Goal: Information Seeking & Learning: Learn about a topic

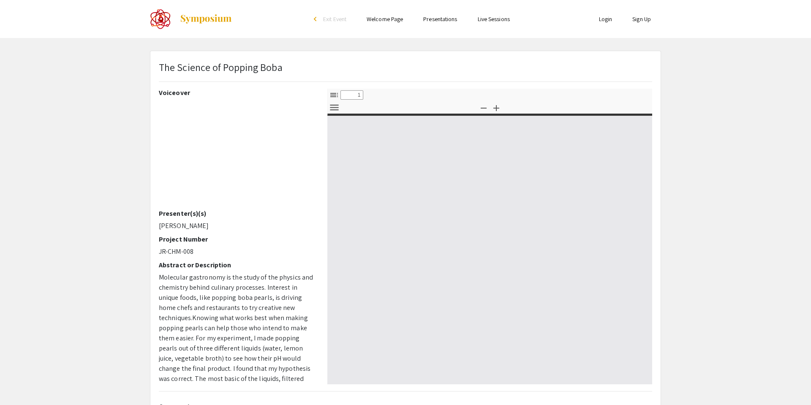
select select "custom"
type input "0"
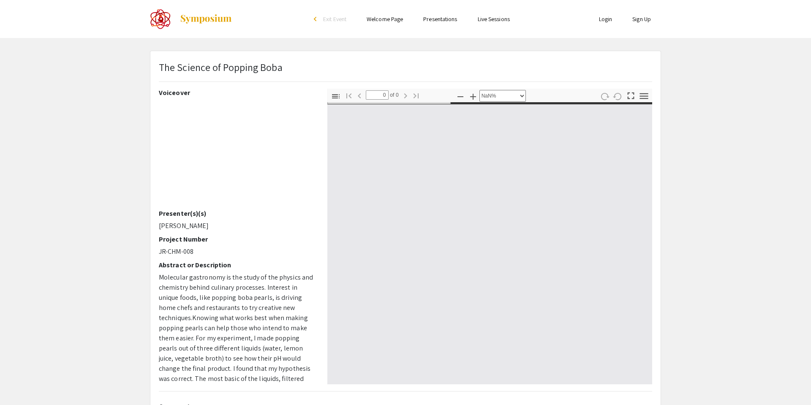
select select "auto"
type input "1"
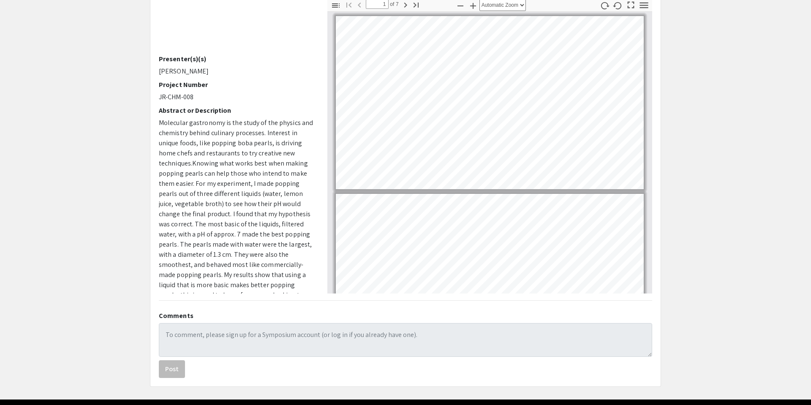
scroll to position [90, 0]
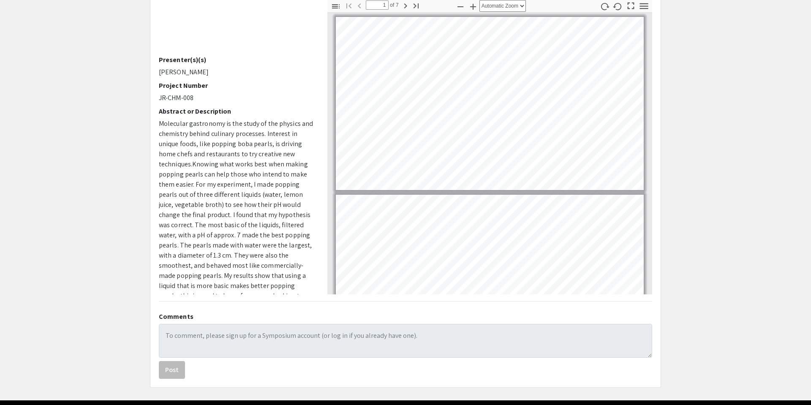
select select "page-width"
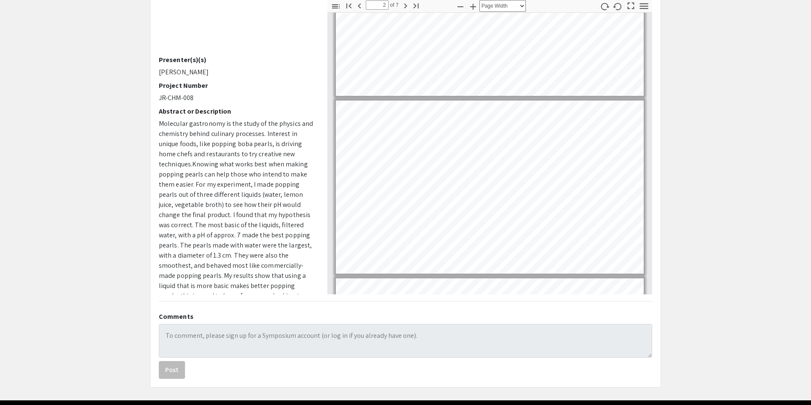
scroll to position [94, 0]
drag, startPoint x: 159, startPoint y: 122, endPoint x: 196, endPoint y: 160, distance: 52.9
click at [196, 160] on p "Molecular gastronomy is the study of the physics and chemistry behind culinary …" at bounding box center [237, 220] width 156 height 203
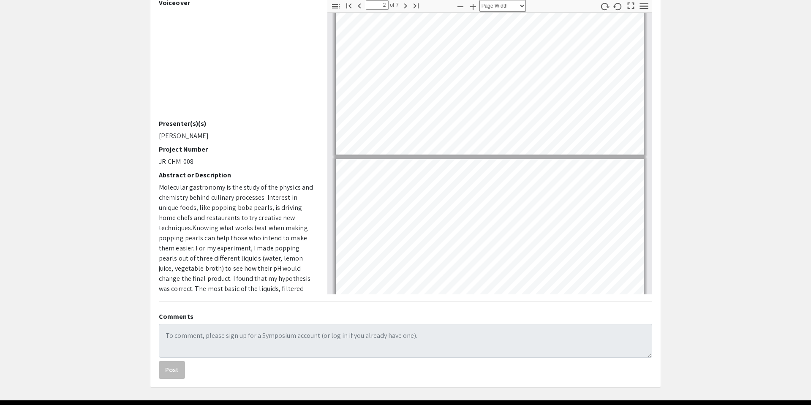
scroll to position [214, 0]
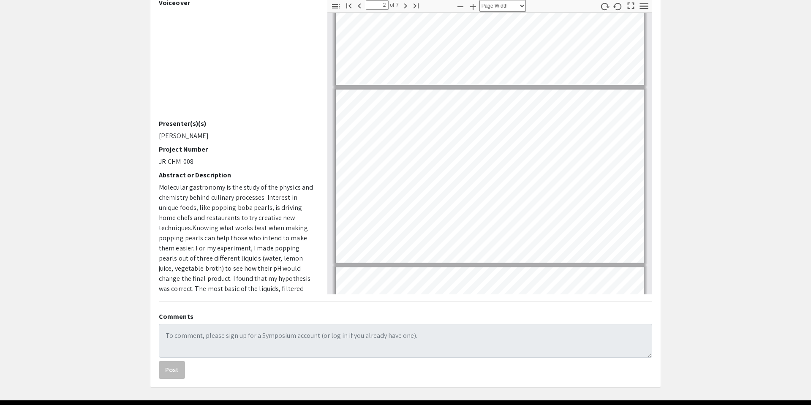
type input "1"
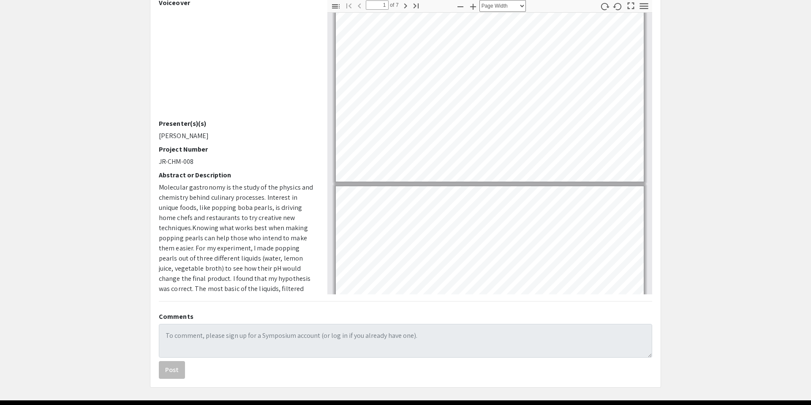
scroll to position [0, 0]
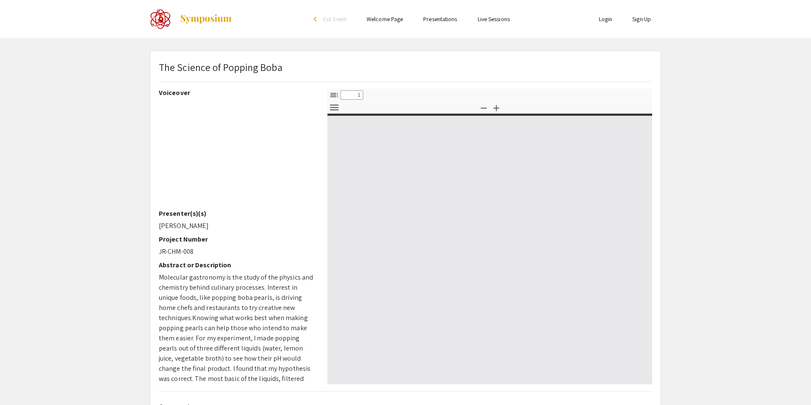
select select "custom"
type input "0"
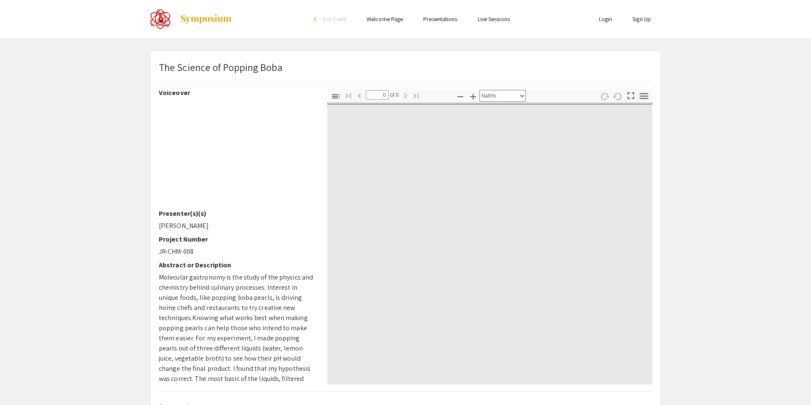
select select "auto"
type input "1"
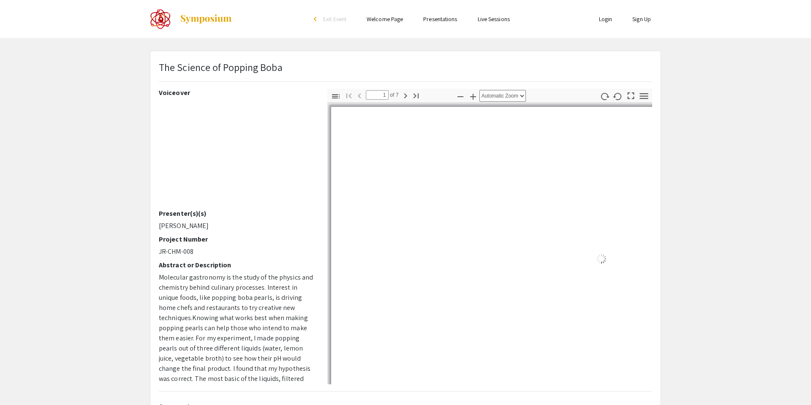
select select "page-width"
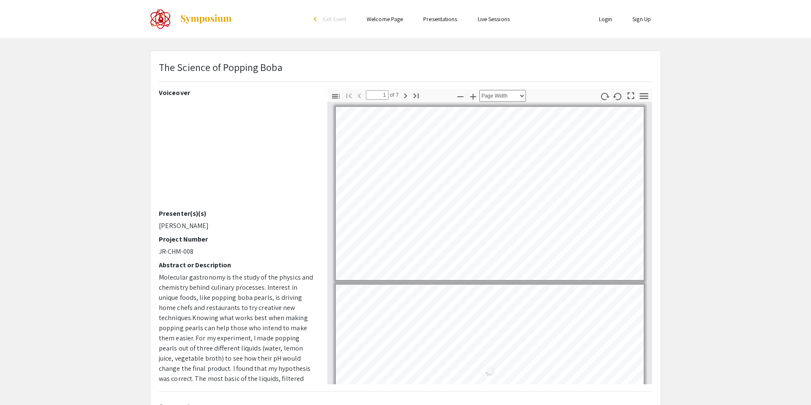
scroll to position [2, 0]
